Goal: Task Accomplishment & Management: Manage account settings

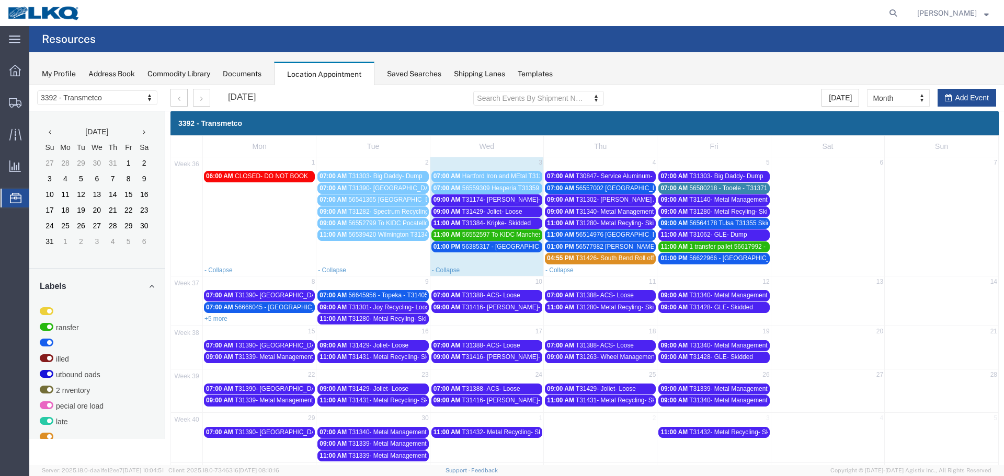
click at [479, 198] on span "T31174- [PERSON_NAME]- Skidded" at bounding box center [513, 199] width 102 height 7
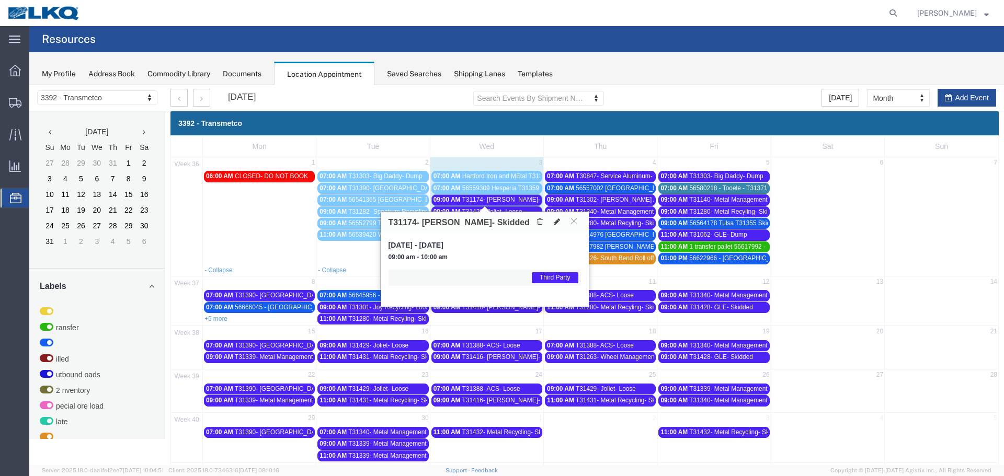
click at [555, 222] on icon at bounding box center [557, 221] width 6 height 7
select select "1"
select select "23"
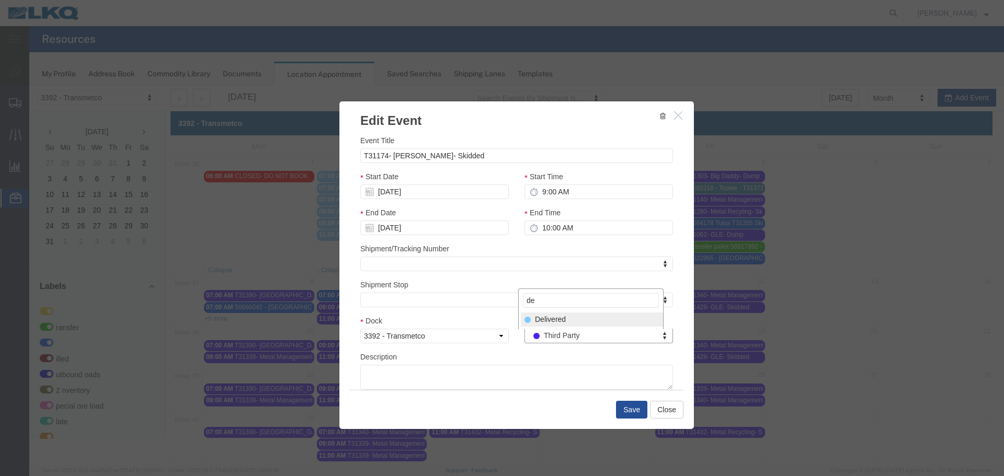
type input "de"
select select "40"
click at [626, 412] on button "Save" at bounding box center [631, 410] width 31 height 18
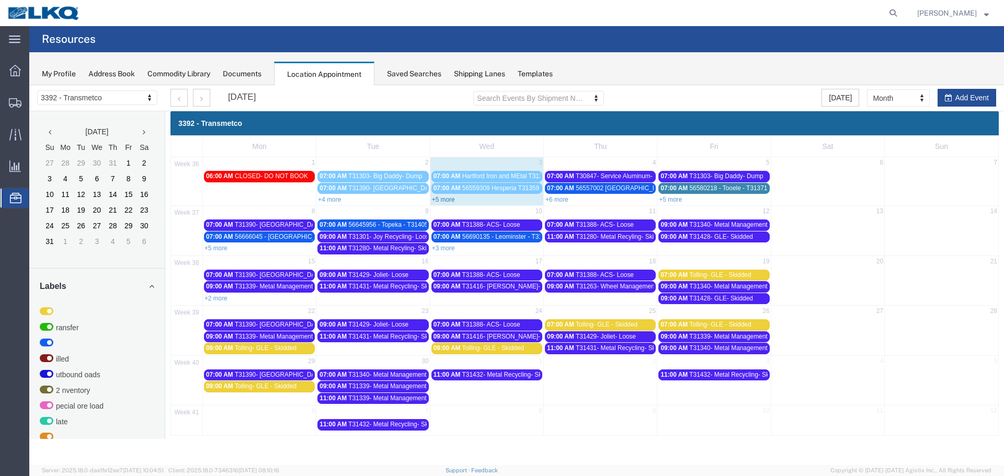
click at [450, 200] on link "+5 more" at bounding box center [443, 199] width 23 height 7
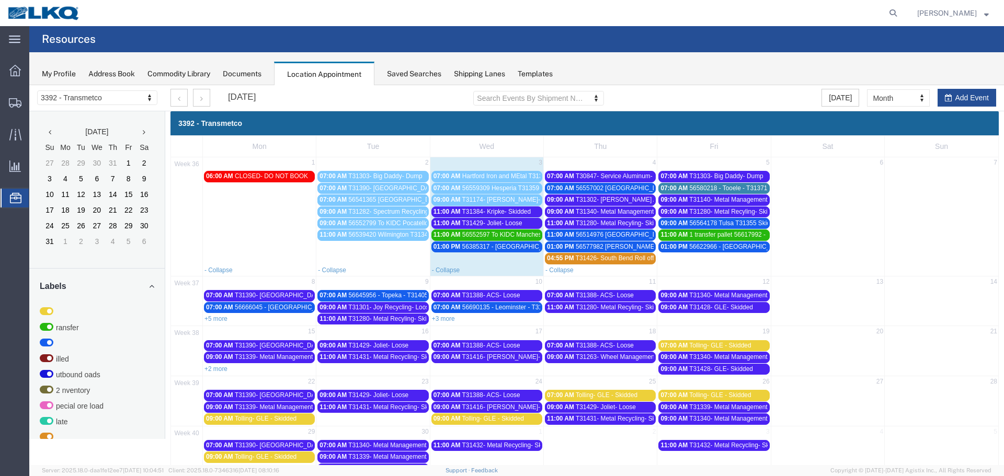
click at [490, 197] on span "T31174- [PERSON_NAME]- Skidded" at bounding box center [513, 199] width 102 height 7
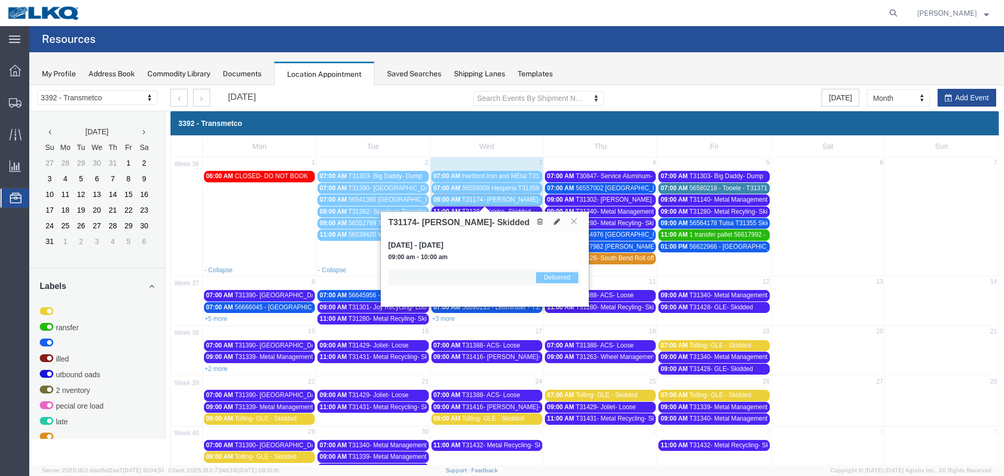
click at [576, 222] on icon at bounding box center [574, 221] width 6 height 6
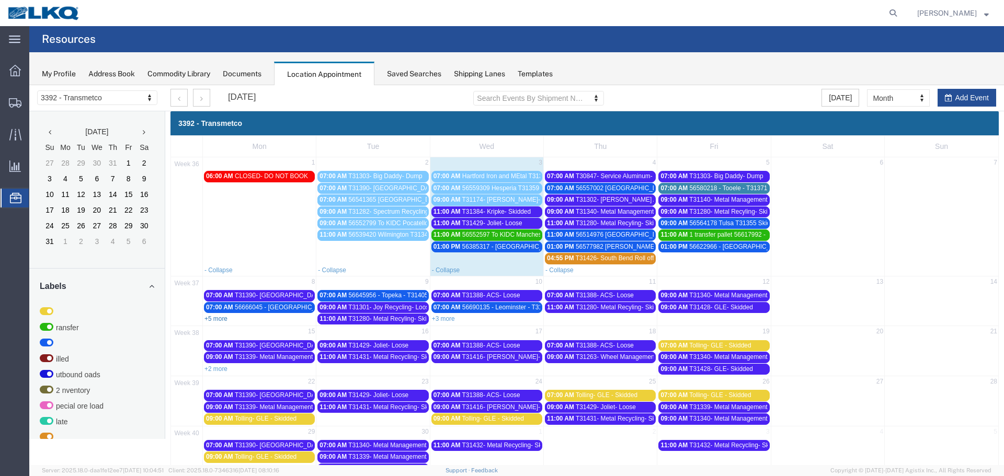
click at [226, 317] on link "+5 more" at bounding box center [215, 318] width 23 height 7
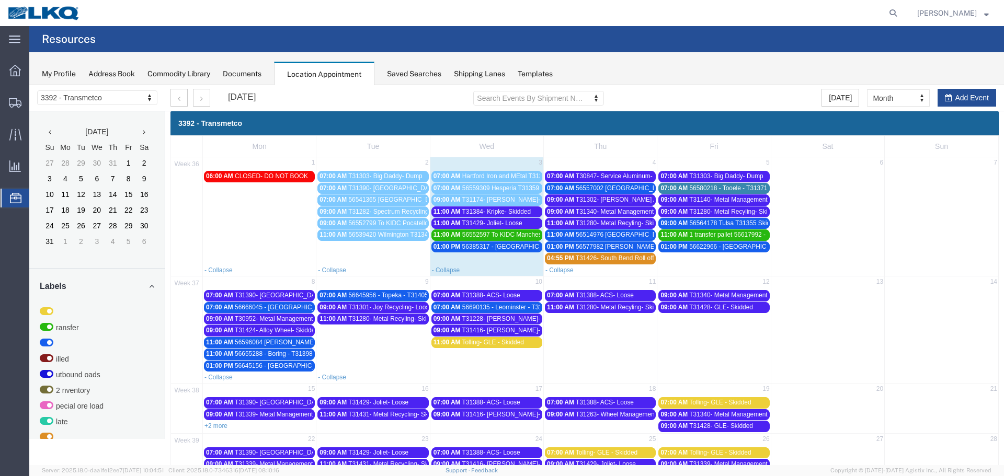
click at [258, 293] on span "T31390- [GEOGRAPHIC_DATA]- Loose" at bounding box center [290, 295] width 110 height 7
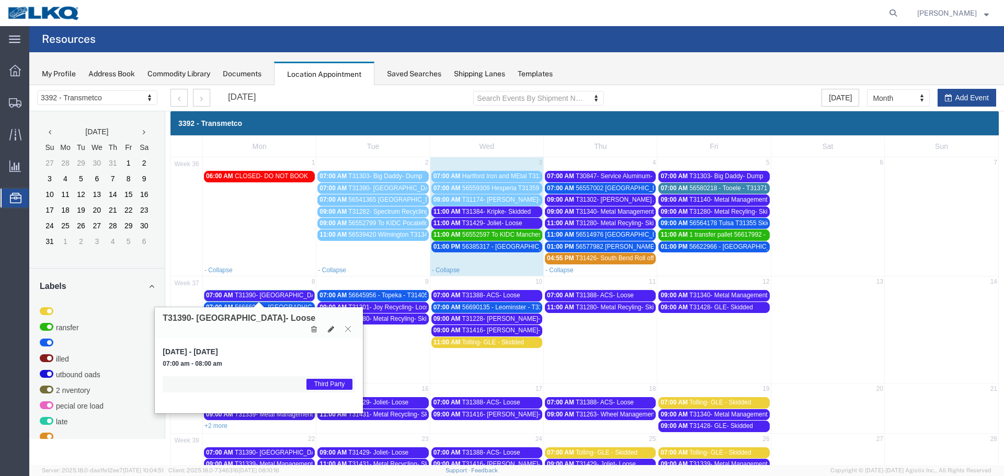
drag, startPoint x: 347, startPoint y: 316, endPoint x: 287, endPoint y: 314, distance: 59.7
click at [346, 326] on icon at bounding box center [348, 329] width 6 height 6
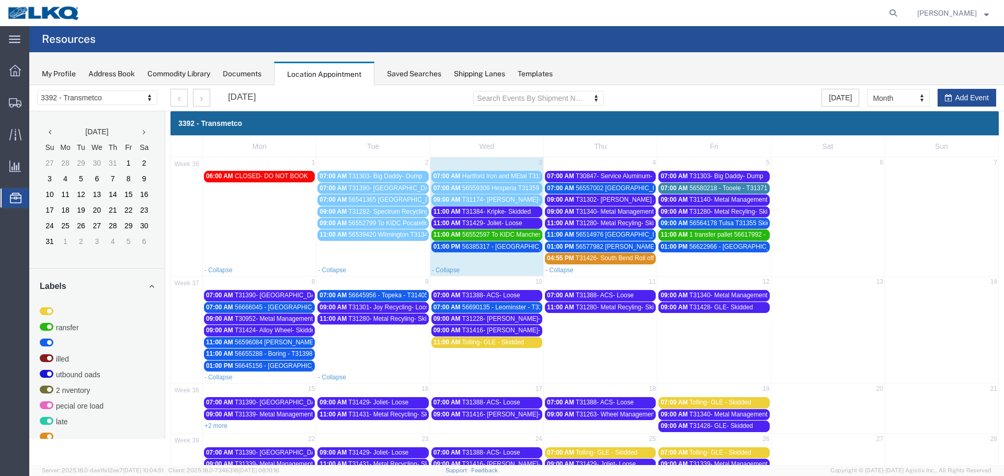
click at [278, 308] on span "56666045 - [GEOGRAPHIC_DATA] - T31397 - Palletized" at bounding box center [313, 307] width 157 height 7
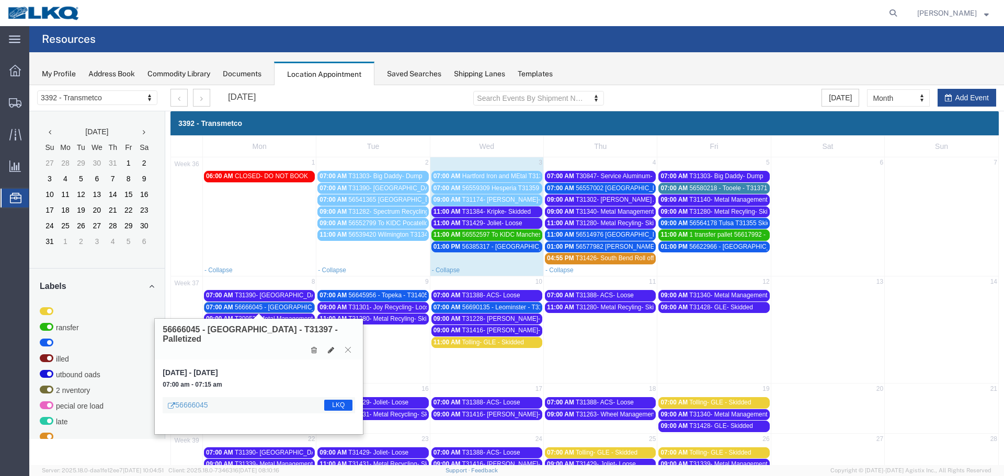
drag, startPoint x: 348, startPoint y: 339, endPoint x: 299, endPoint y: 333, distance: 49.0
click at [347, 347] on icon at bounding box center [348, 350] width 6 height 6
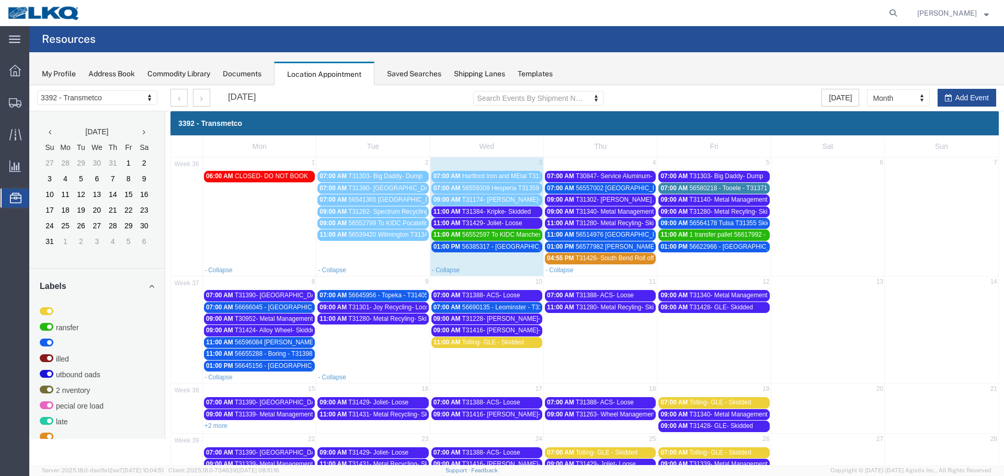
click at [286, 317] on span "T30952- Metal Management- Skidded" at bounding box center [287, 318] width 105 height 7
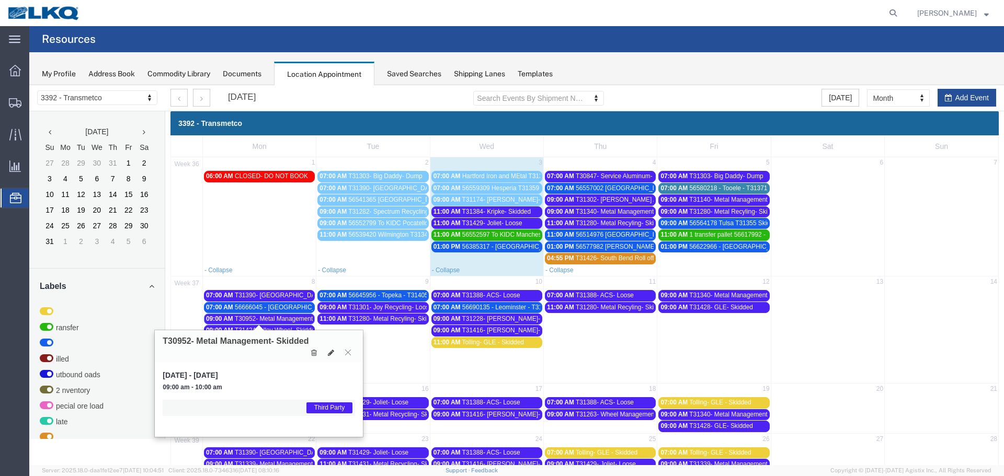
click at [347, 353] on icon at bounding box center [348, 352] width 6 height 6
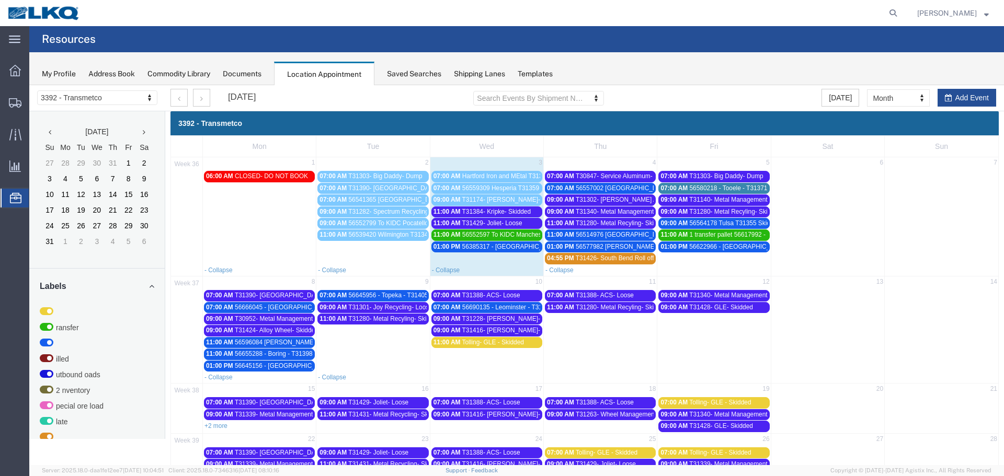
click at [287, 331] on span "T31424- Alloy Wheel- Skidded" at bounding box center [277, 330] width 84 height 7
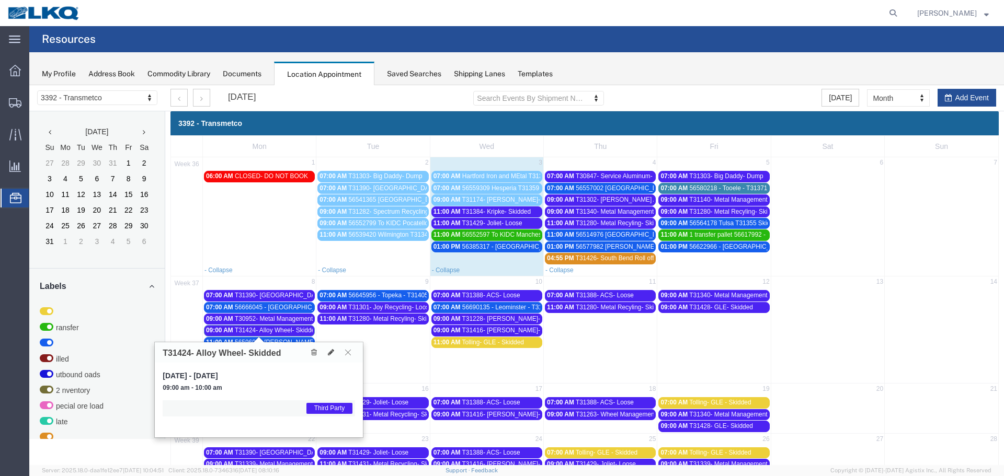
click at [350, 351] on icon at bounding box center [348, 352] width 6 height 6
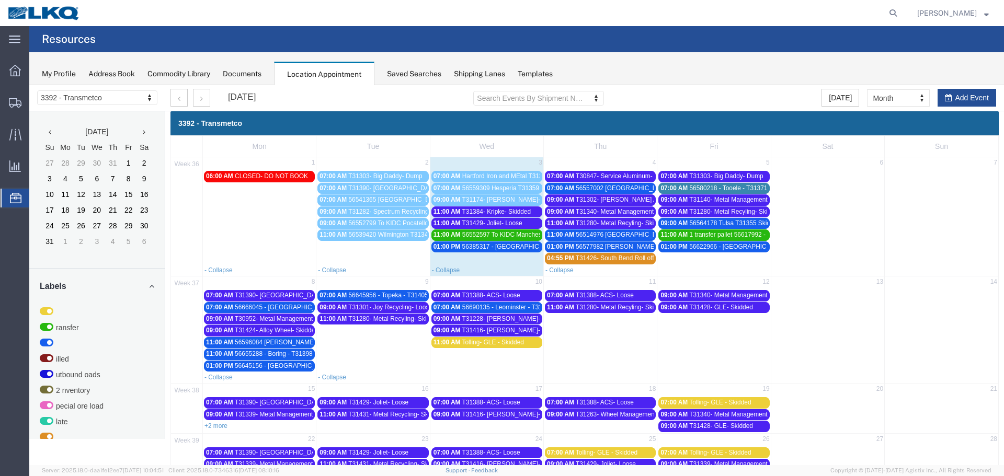
click at [275, 341] on span "56596084 [PERSON_NAME] T31382 Skidded" at bounding box center [299, 342] width 128 height 7
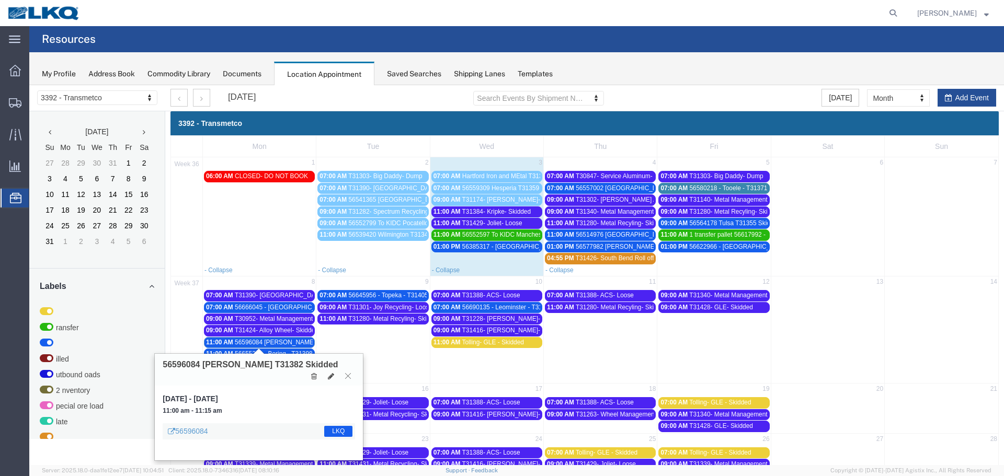
click at [347, 373] on icon at bounding box center [348, 376] width 6 height 6
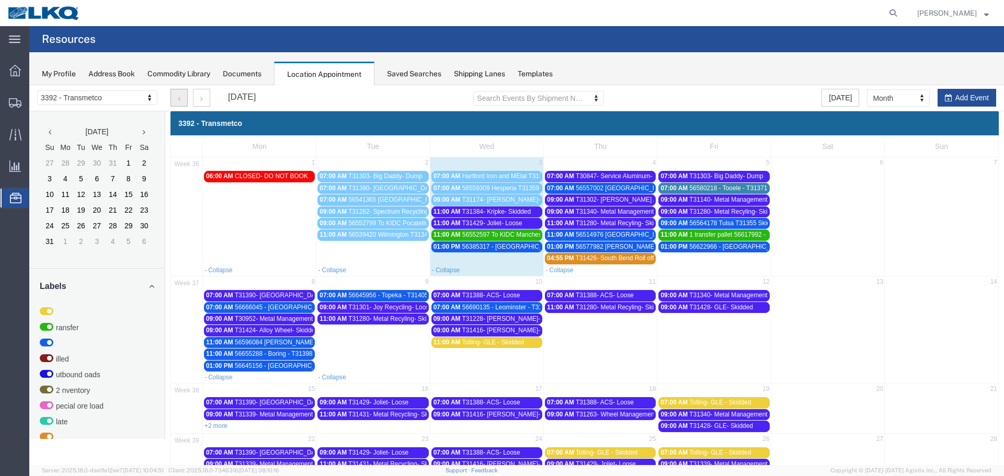
click at [179, 104] on button "button" at bounding box center [178, 98] width 17 height 18
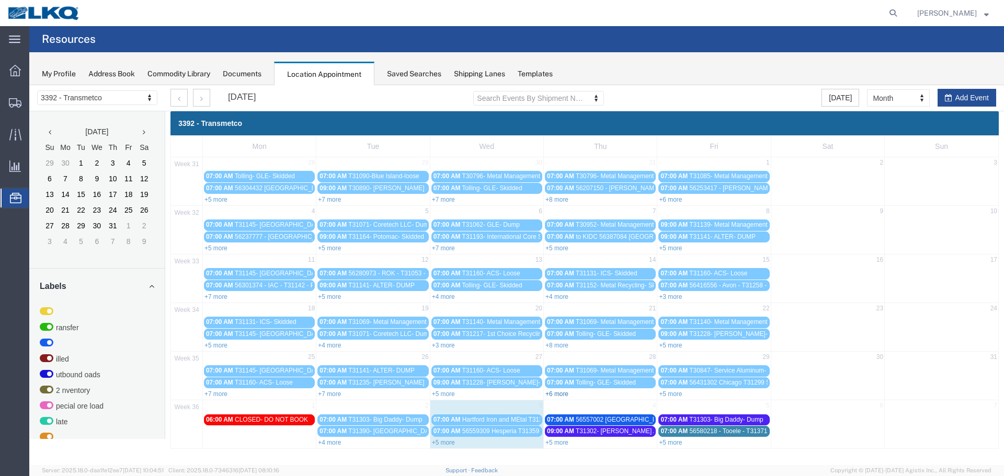
click at [565, 397] on link "+6 more" at bounding box center [556, 394] width 23 height 7
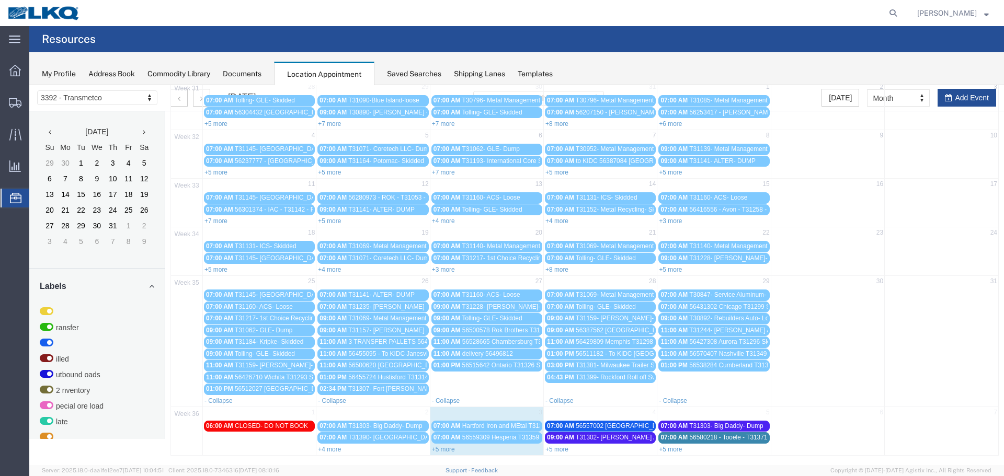
scroll to position [77, 0]
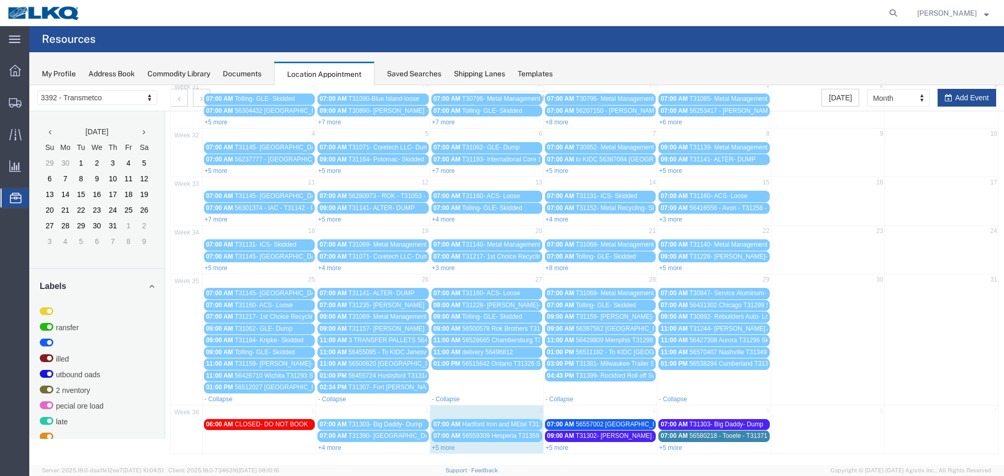
click at [700, 363] on span "56538284 Cumberland T31333 Skidded" at bounding box center [744, 363] width 110 height 7
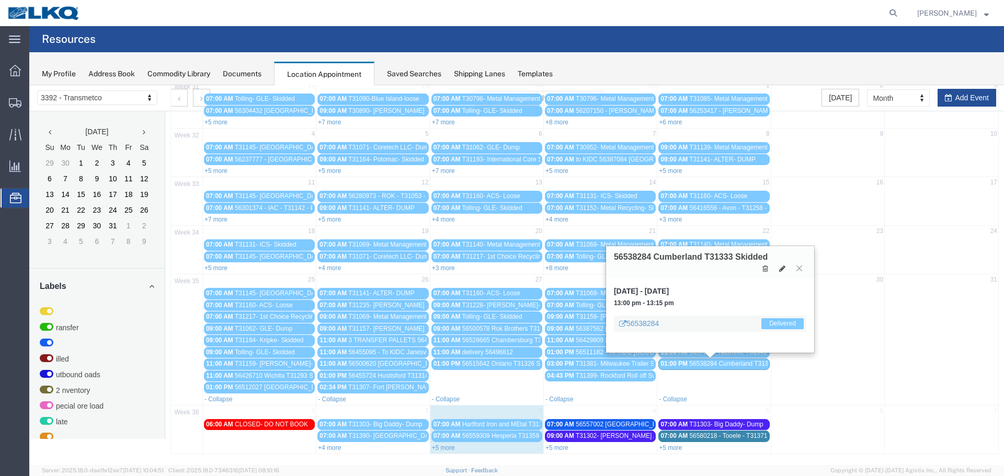
click at [798, 267] on icon at bounding box center [799, 268] width 6 height 6
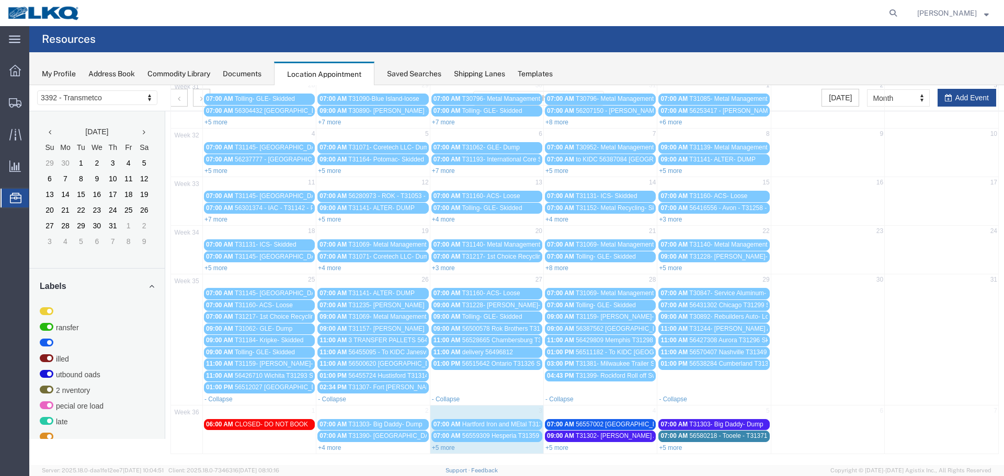
click at [718, 306] on span "56431302 Chicago T31299 Skidded **Work in per [PERSON_NAME]**" at bounding box center [786, 305] width 195 height 7
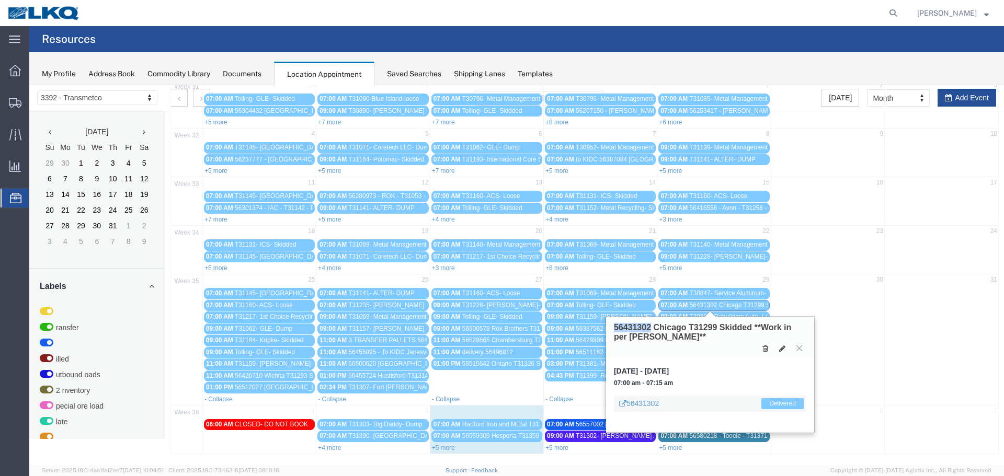
drag, startPoint x: 614, startPoint y: 328, endPoint x: 651, endPoint y: 326, distance: 36.7
click at [651, 326] on h3 "56431302 Chicago T31299 Skidded **Work in per [PERSON_NAME]**" at bounding box center [710, 332] width 192 height 18
copy h3 "56431302"
click at [800, 350] on icon at bounding box center [799, 348] width 6 height 6
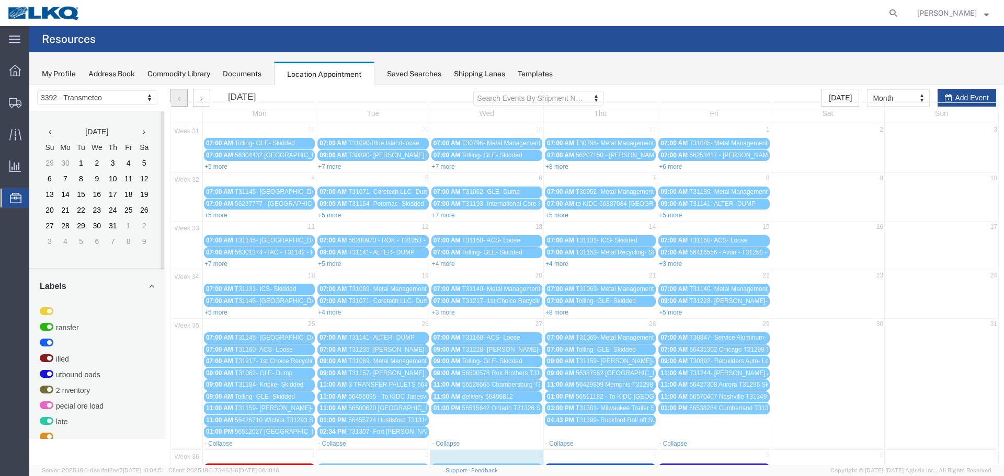
scroll to position [0, 0]
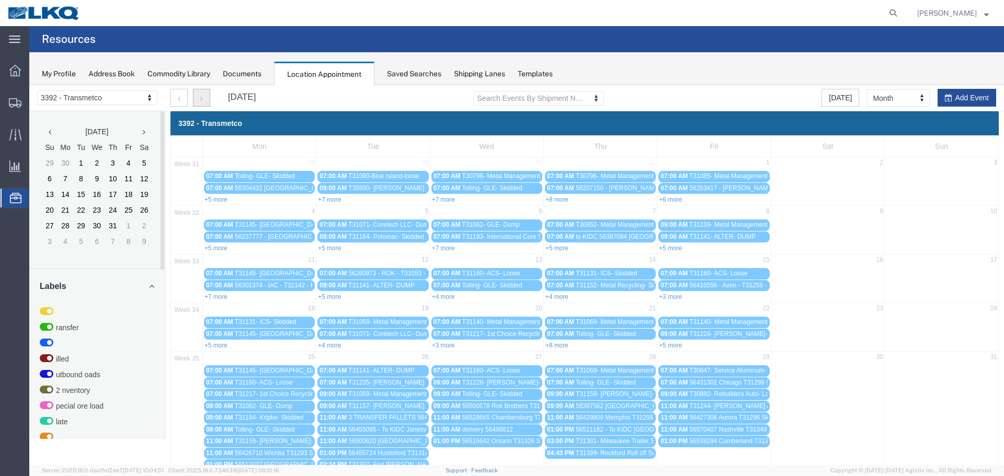
click at [198, 99] on button "button" at bounding box center [201, 98] width 17 height 18
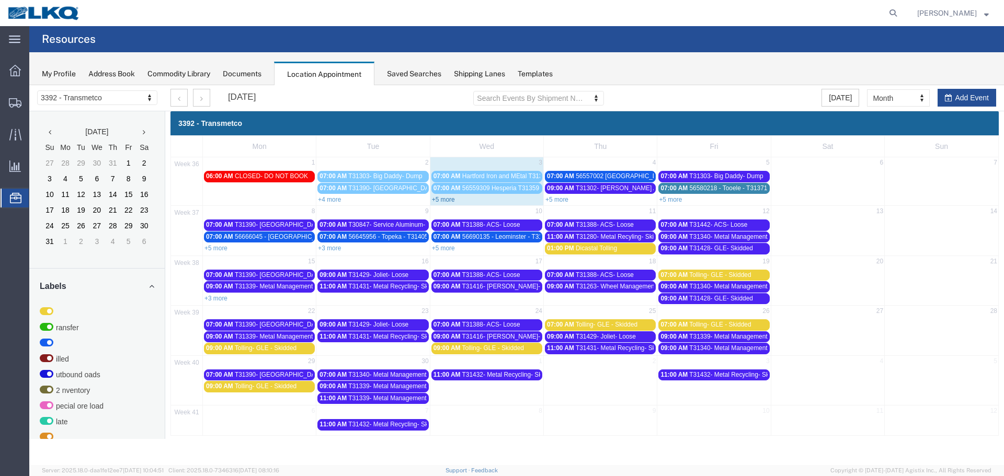
click at [444, 199] on link "+5 more" at bounding box center [443, 199] width 23 height 7
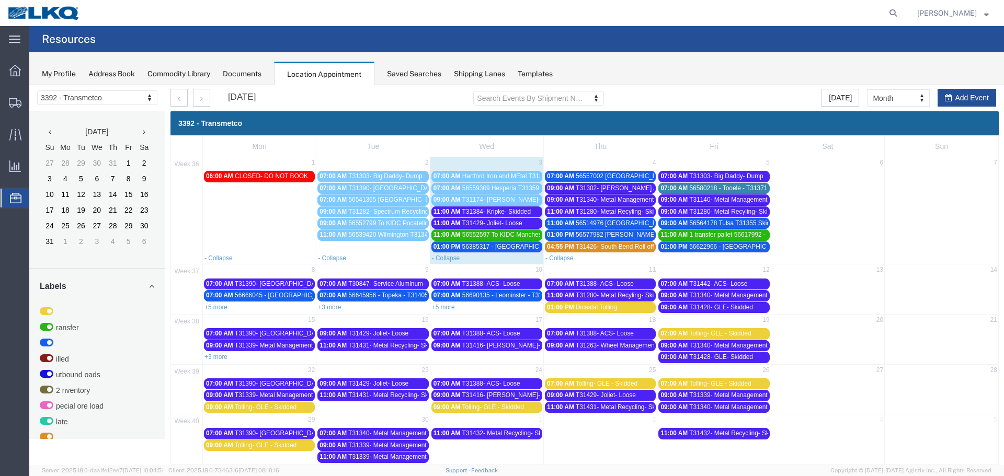
click at [478, 214] on span "T31384- Kripke- Skidded" at bounding box center [496, 211] width 69 height 7
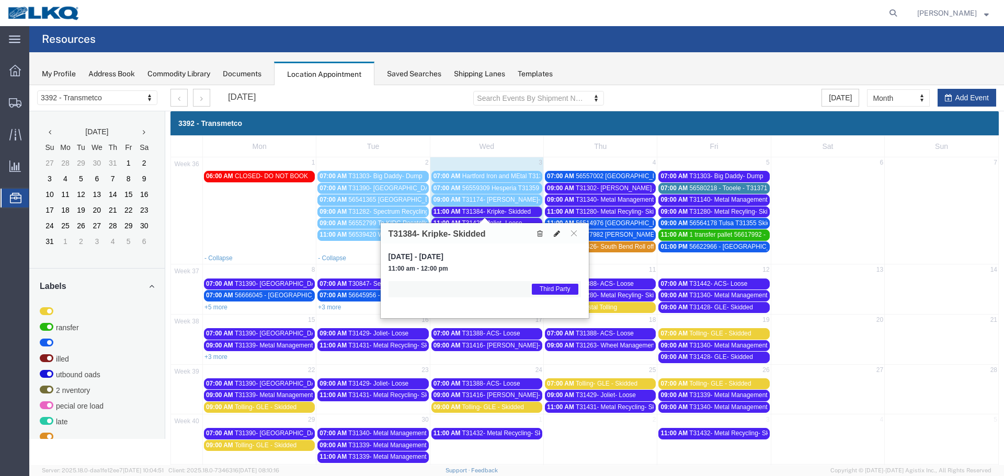
click at [555, 235] on icon at bounding box center [557, 233] width 6 height 7
select select "1"
select select "23"
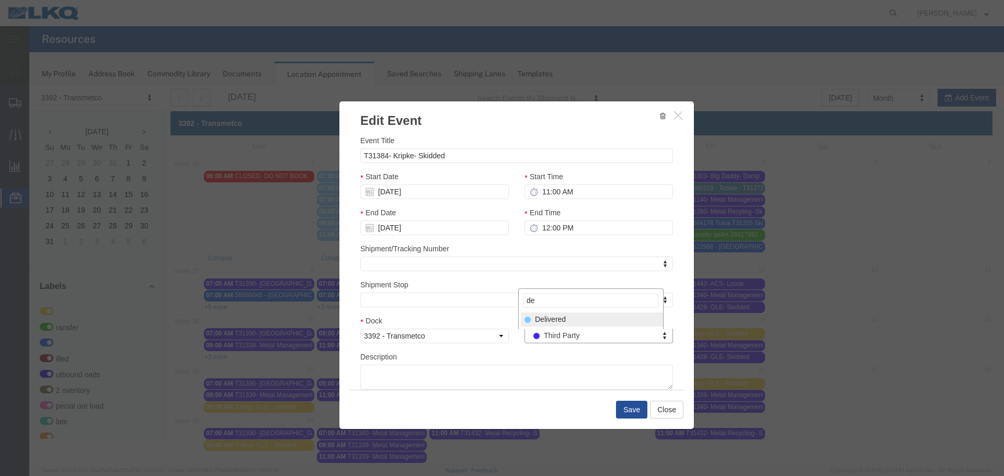
type input "de"
select select "40"
click at [627, 410] on button "Save" at bounding box center [631, 410] width 31 height 18
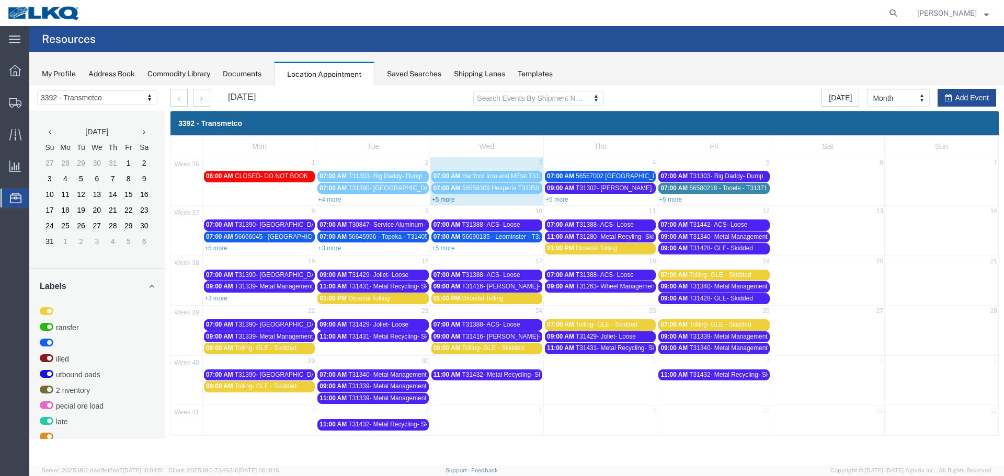
click at [451, 201] on link "+5 more" at bounding box center [443, 199] width 23 height 7
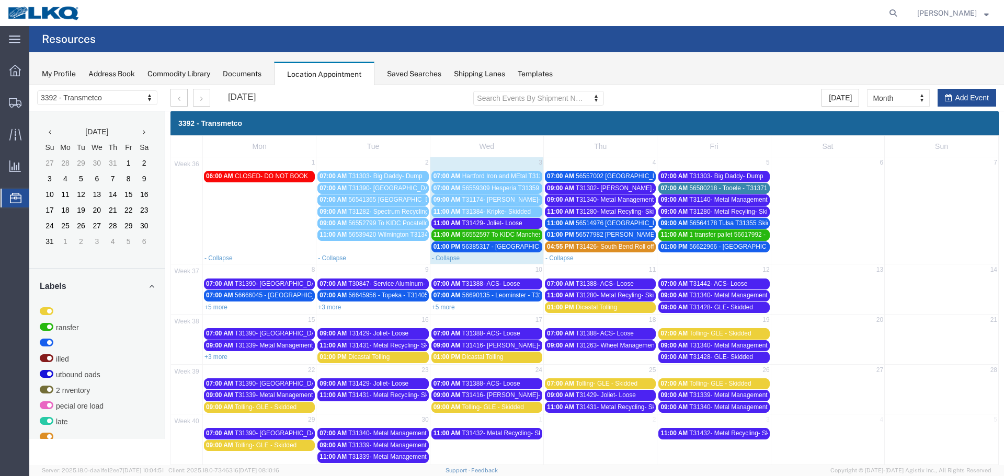
click at [469, 247] on span "56385317 - [GEOGRAPHIC_DATA] - T31252 - Palletized" at bounding box center [540, 246] width 157 height 7
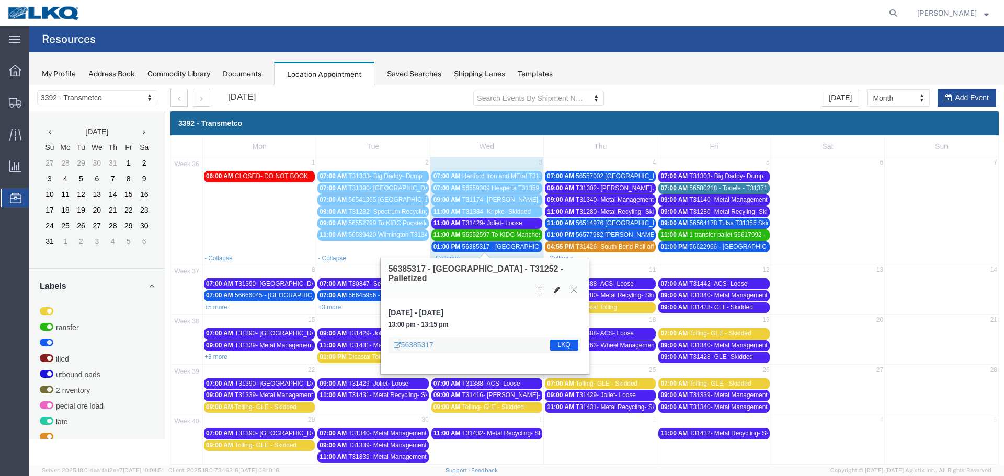
click at [556, 287] on icon at bounding box center [557, 290] width 6 height 7
select select "1"
select select "22"
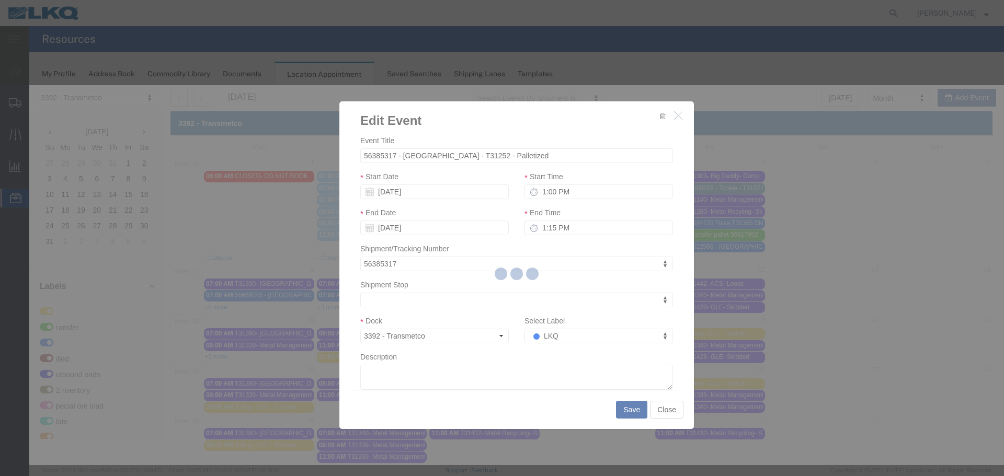
click at [557, 335] on div at bounding box center [516, 275] width 975 height 380
select select
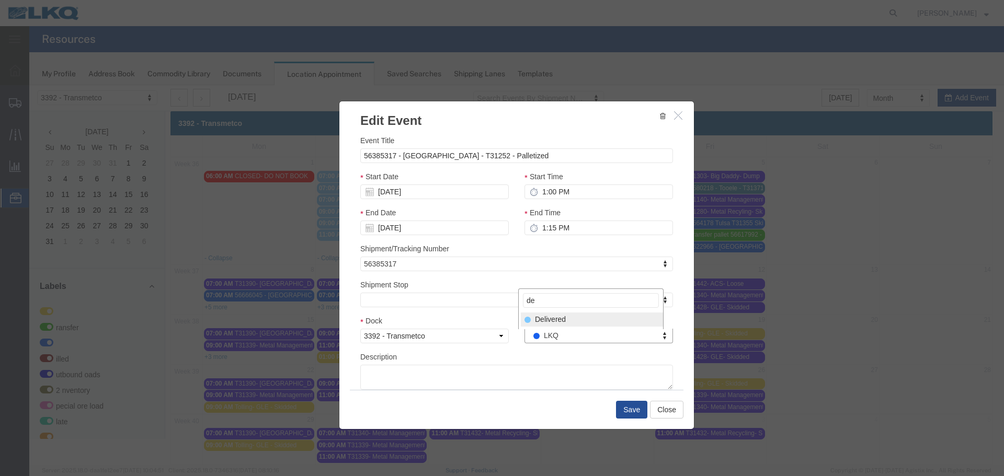
type input "de"
select select "40"
click at [620, 407] on button "Save" at bounding box center [631, 410] width 31 height 18
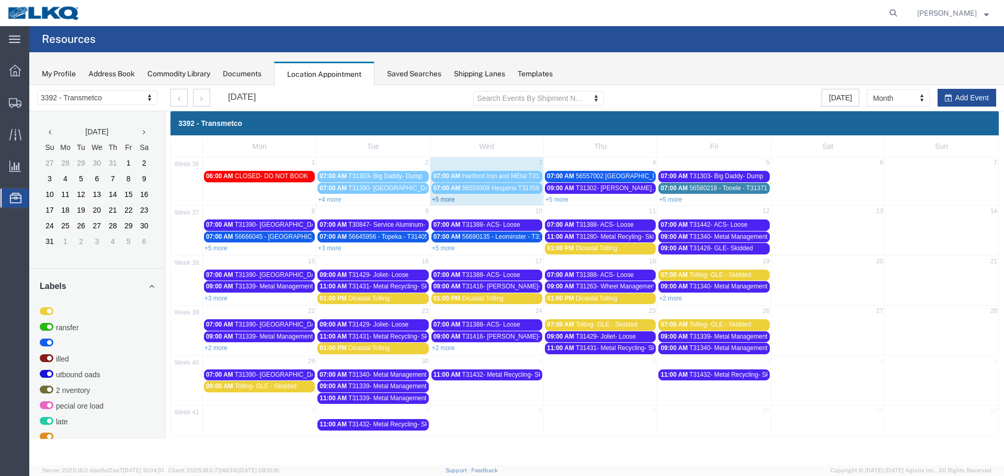
click at [440, 200] on link "+5 more" at bounding box center [443, 199] width 23 height 7
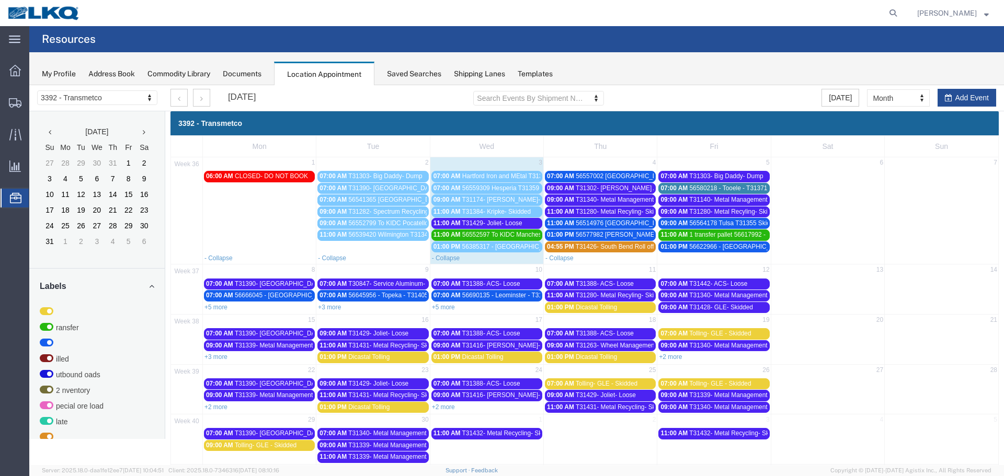
click at [482, 235] on span "56552597 To KIDC Manchester T31363 Skidded" at bounding box center [528, 234] width 133 height 7
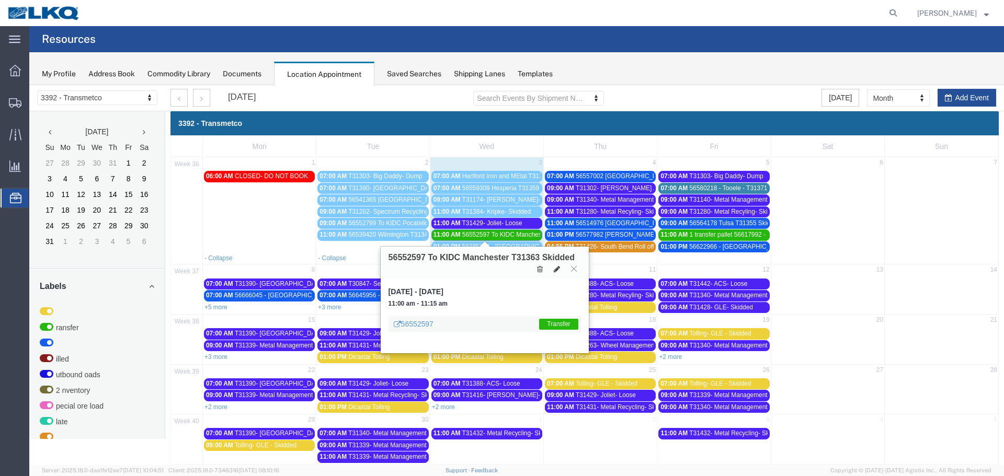
click at [555, 270] on icon at bounding box center [557, 269] width 6 height 7
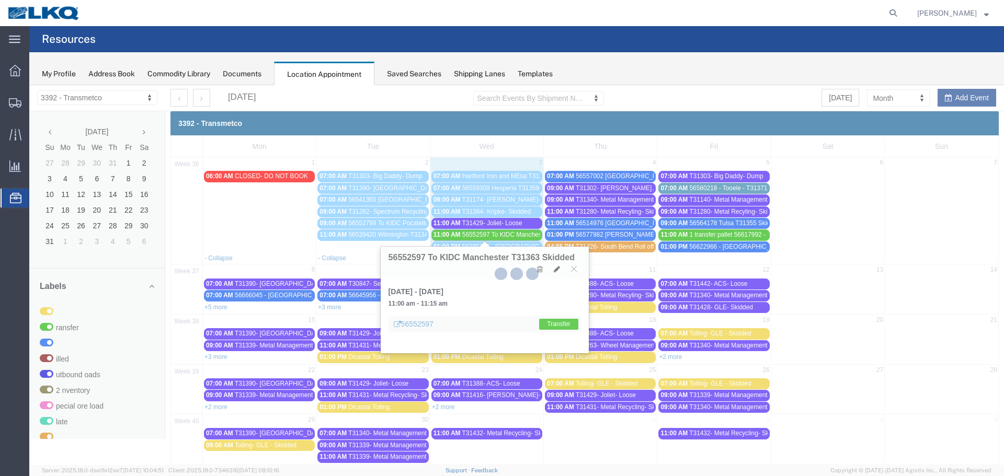
select select "100"
select select "1"
select select "21"
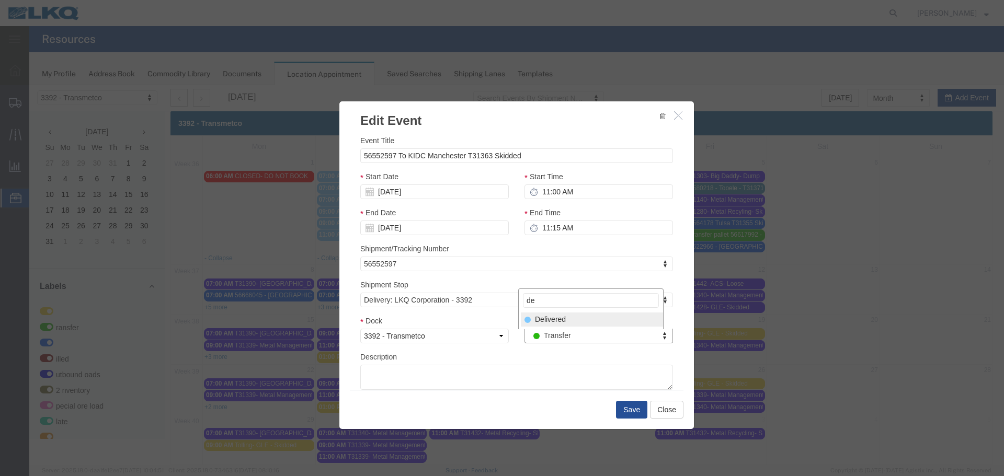
type input "de"
select select "40"
click at [627, 412] on button "Save" at bounding box center [631, 410] width 31 height 18
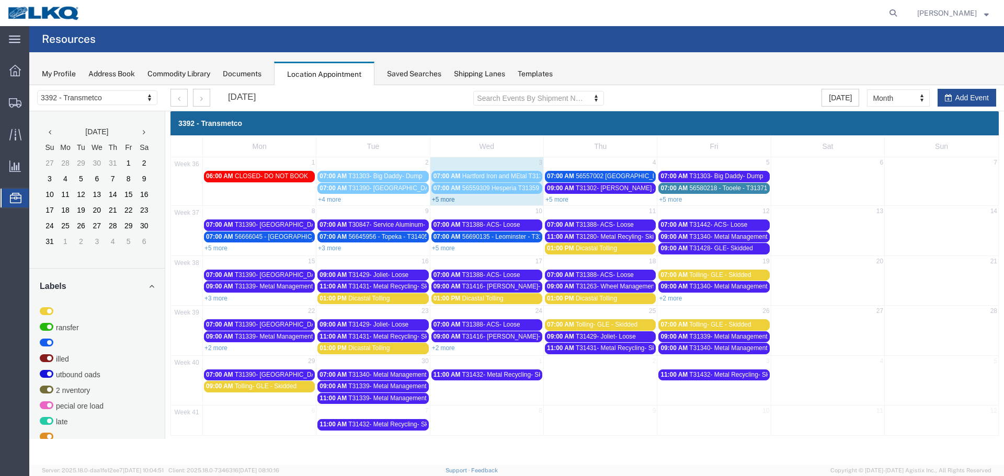
click at [449, 199] on link "+5 more" at bounding box center [443, 199] width 23 height 7
